Goal: Task Accomplishment & Management: Manage account settings

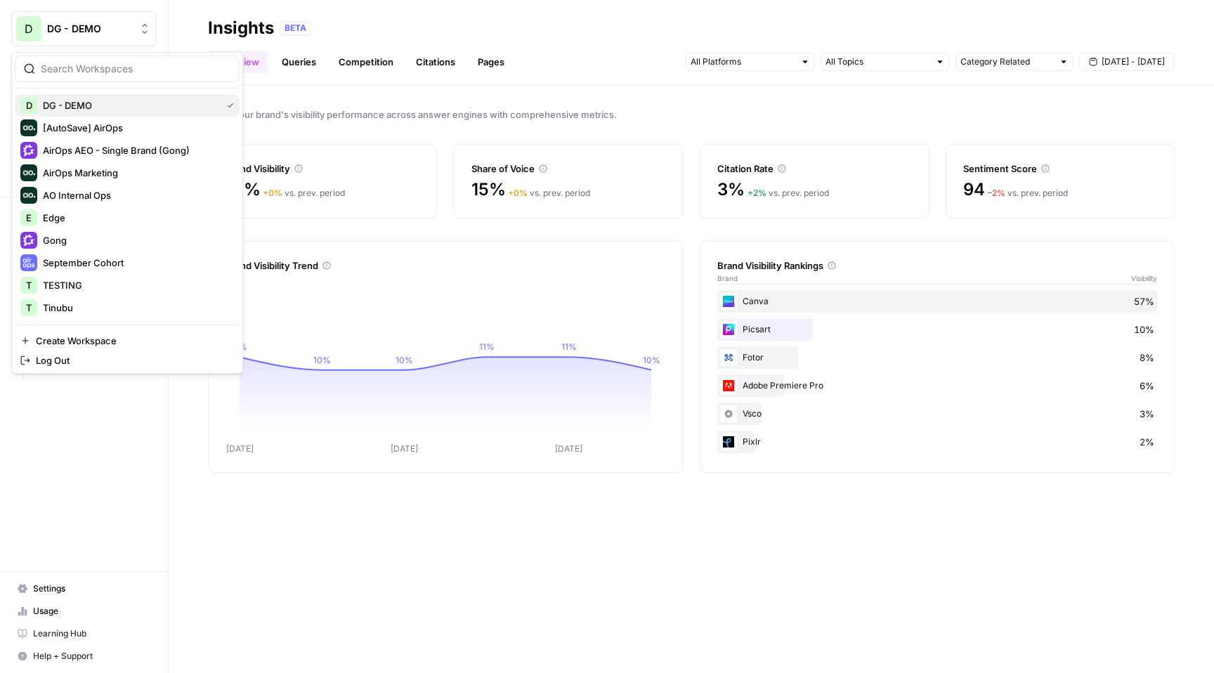
click at [124, 107] on span "DG - DEMO" at bounding box center [129, 105] width 173 height 14
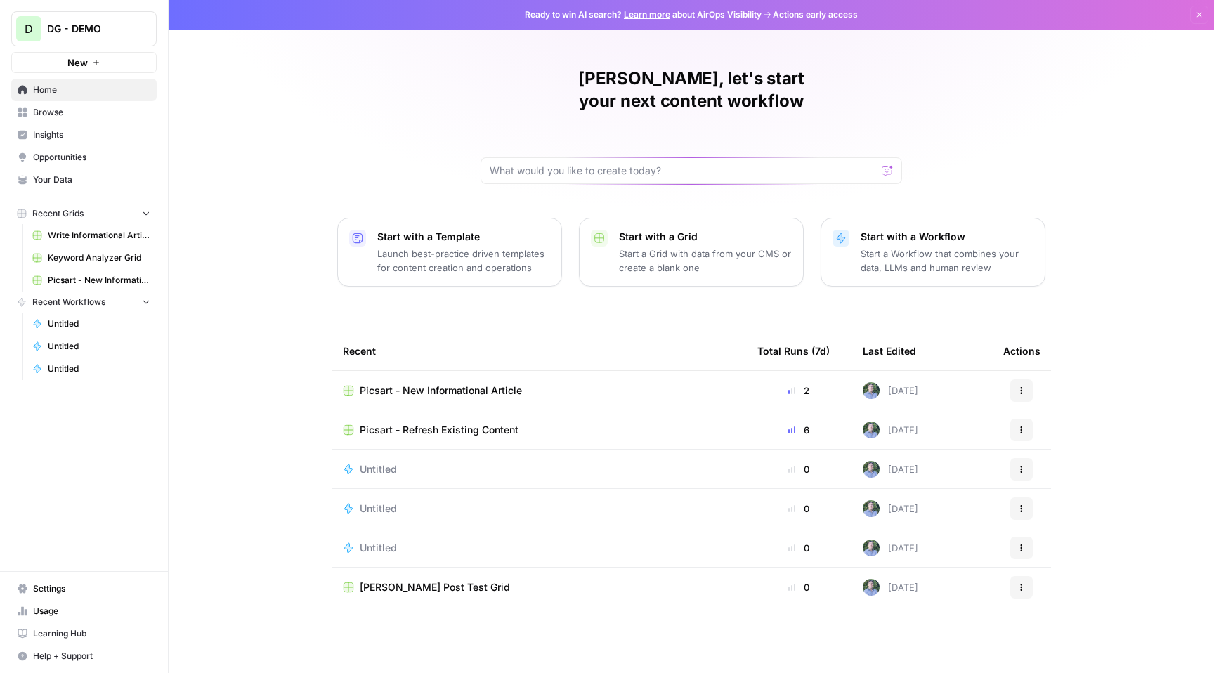
click at [108, 143] on link "Insights" at bounding box center [83, 135] width 145 height 22
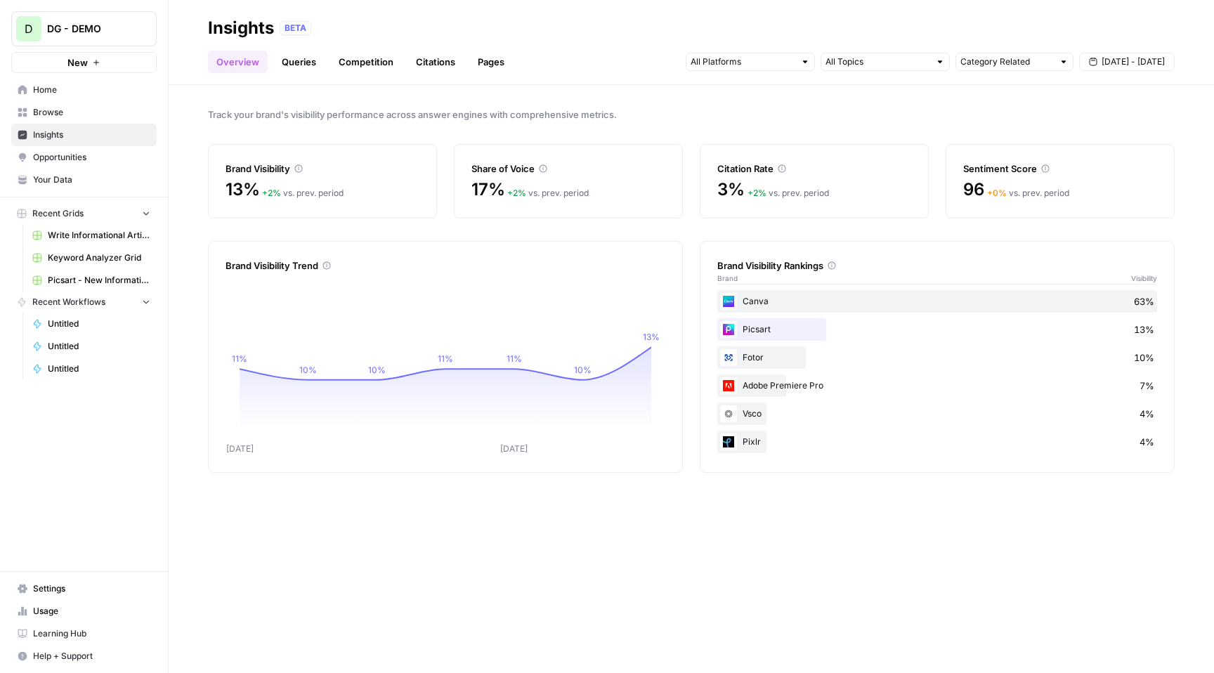
click at [99, 25] on span "DG - DEMO" at bounding box center [89, 29] width 85 height 14
click at [341, 24] on div "BETA" at bounding box center [727, 28] width 895 height 14
click at [61, 587] on span "Settings" at bounding box center [91, 589] width 117 height 13
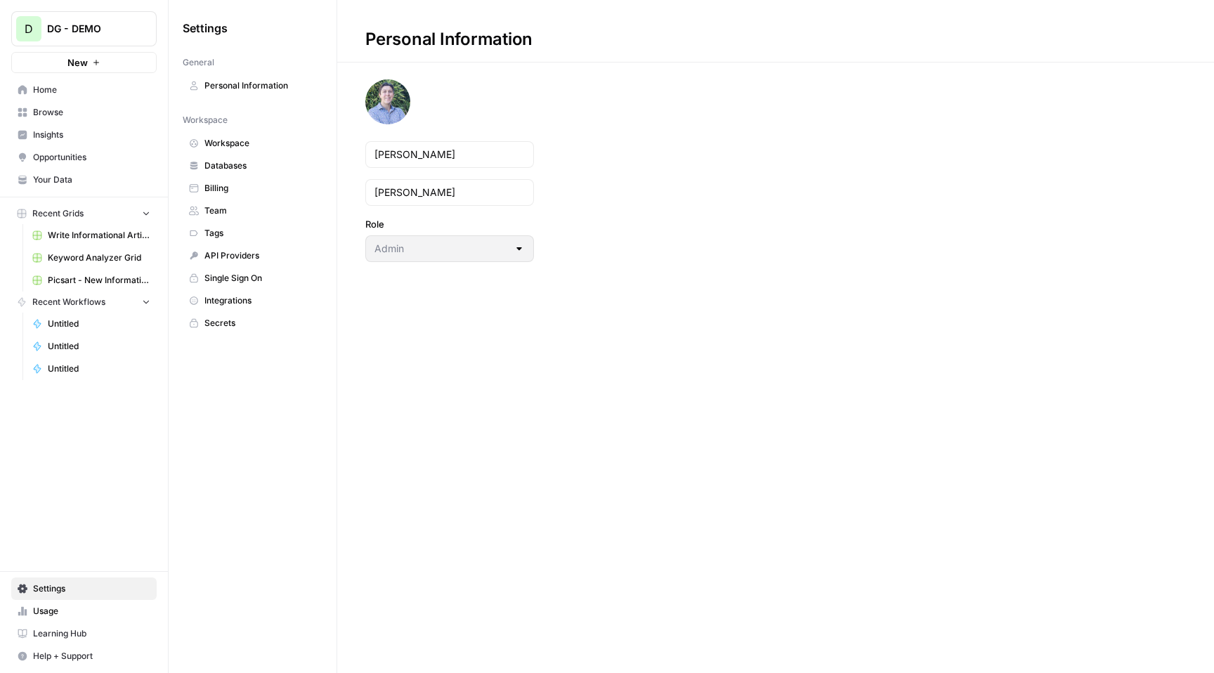
click at [273, 143] on span "Workspace" at bounding box center [260, 143] width 112 height 13
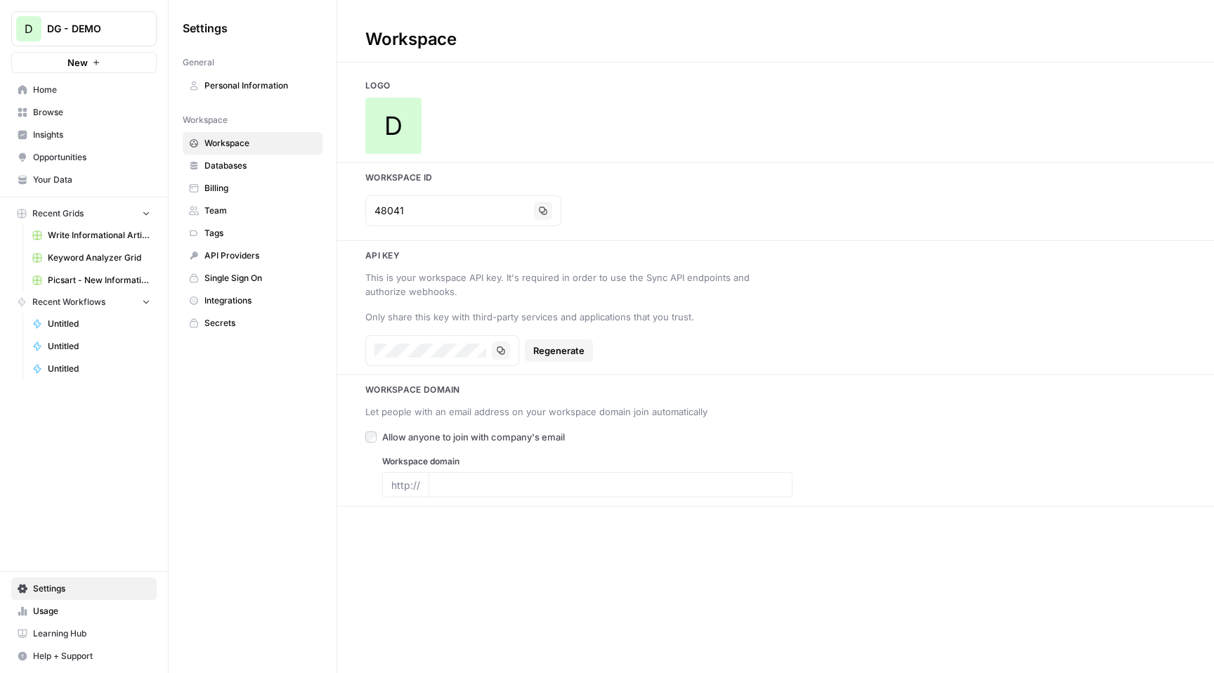
drag, startPoint x: 421, startPoint y: 218, endPoint x: 346, endPoint y: 205, distance: 75.6
click at [346, 205] on div "48041 Copy" at bounding box center [775, 211] width 877 height 42
drag, startPoint x: 415, startPoint y: 209, endPoint x: 370, endPoint y: 205, distance: 45.1
click at [370, 205] on div "48041 Copy" at bounding box center [463, 210] width 196 height 31
